Goal: Transaction & Acquisition: Purchase product/service

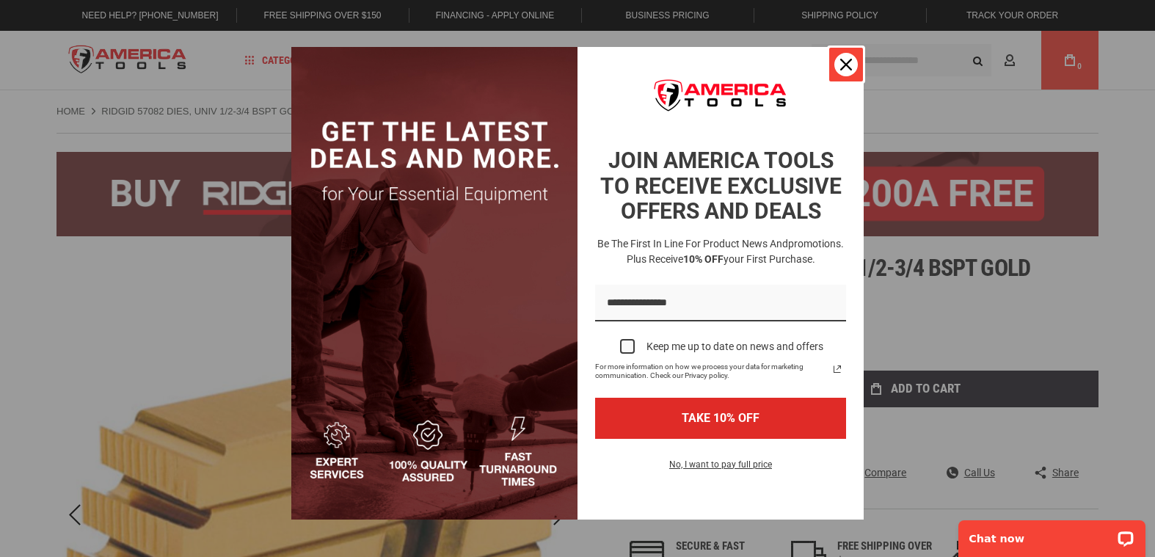
click at [840, 66] on icon "close icon" at bounding box center [846, 65] width 12 height 12
